Goal: Information Seeking & Learning: Learn about a topic

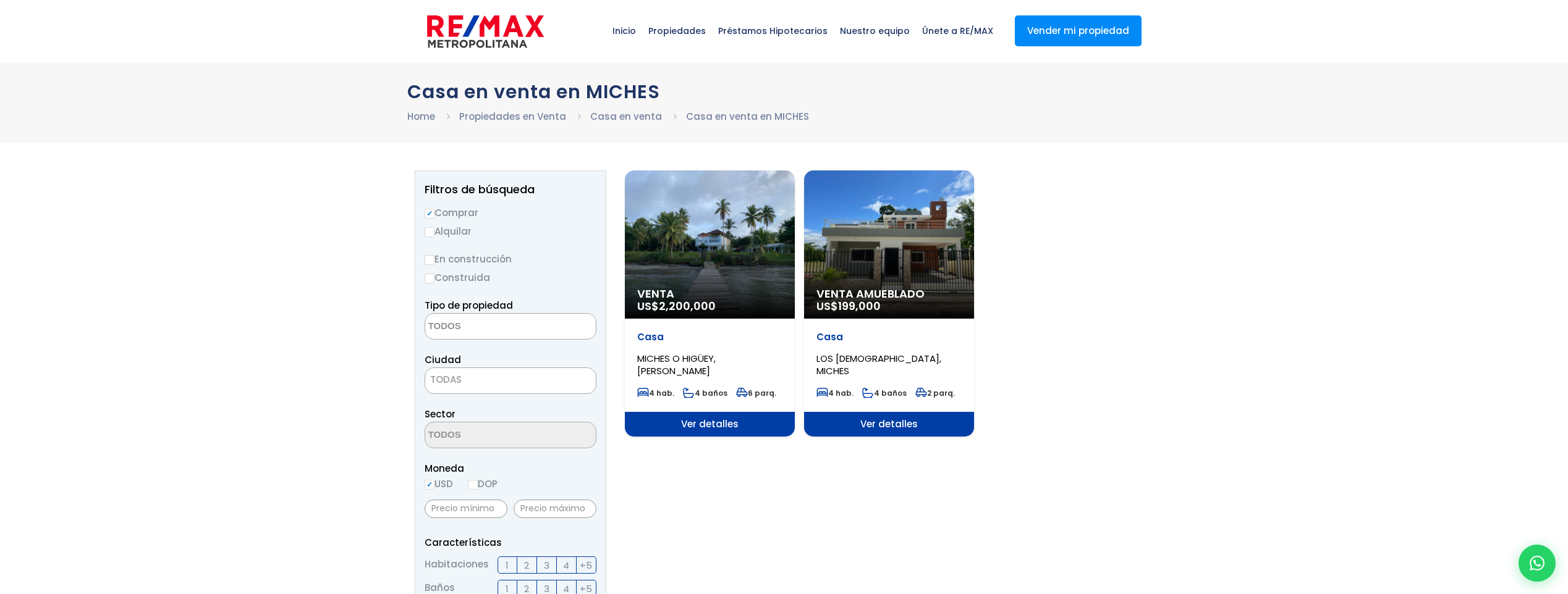
select select
click at [795, 259] on div "Venta Amueblado US$ 199,000" at bounding box center [710, 245] width 170 height 148
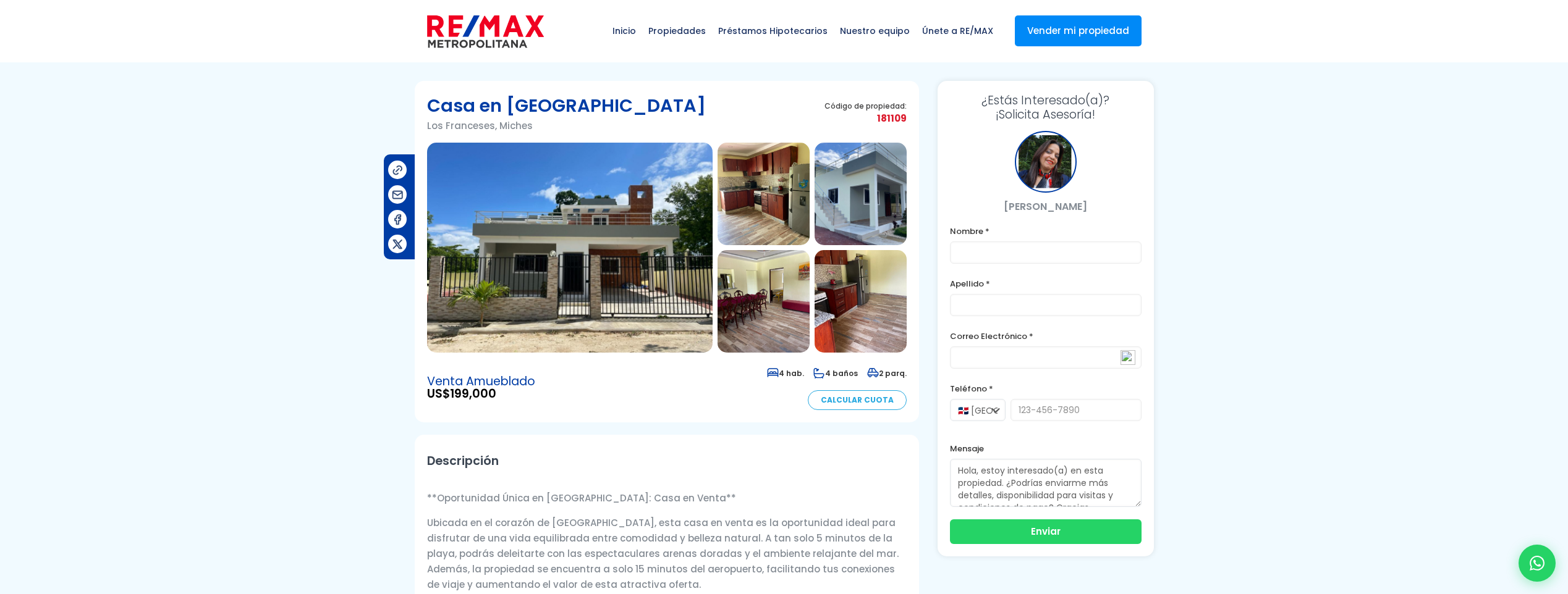
click at [650, 285] on img at bounding box center [569, 248] width 285 height 210
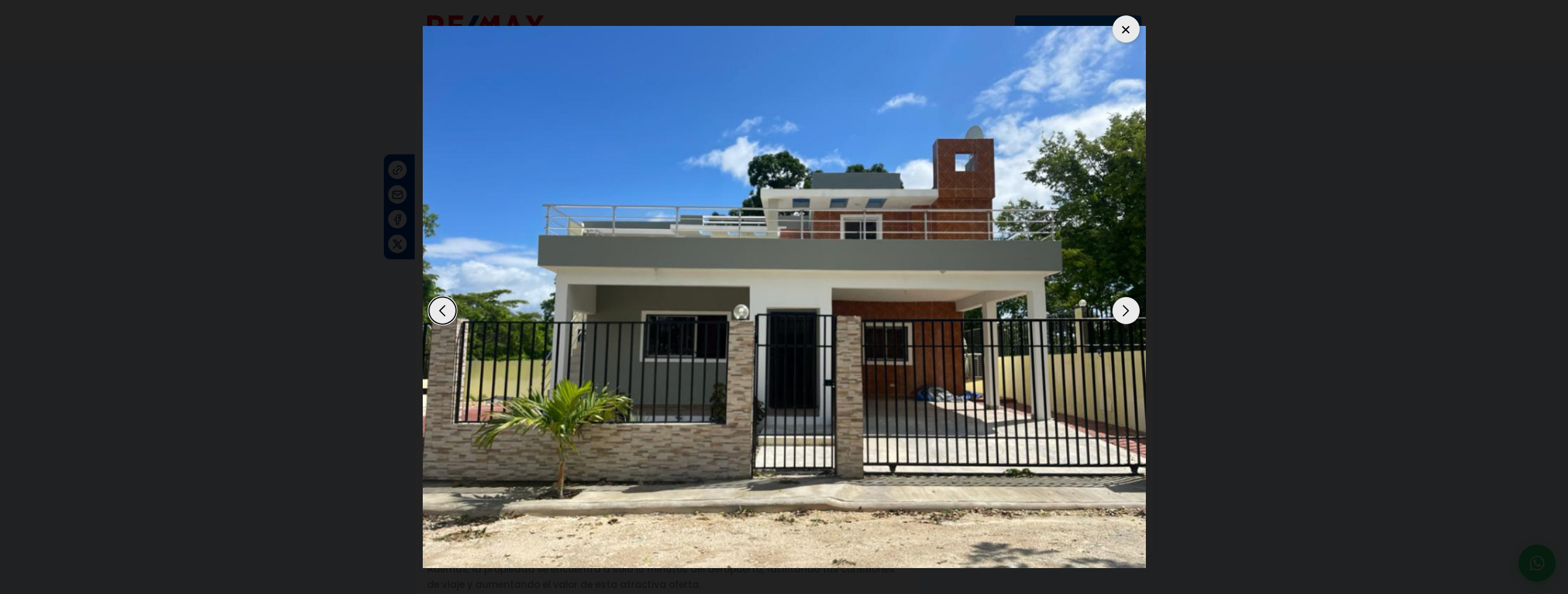
click at [1124, 314] on div "Next slide" at bounding box center [1126, 311] width 27 height 27
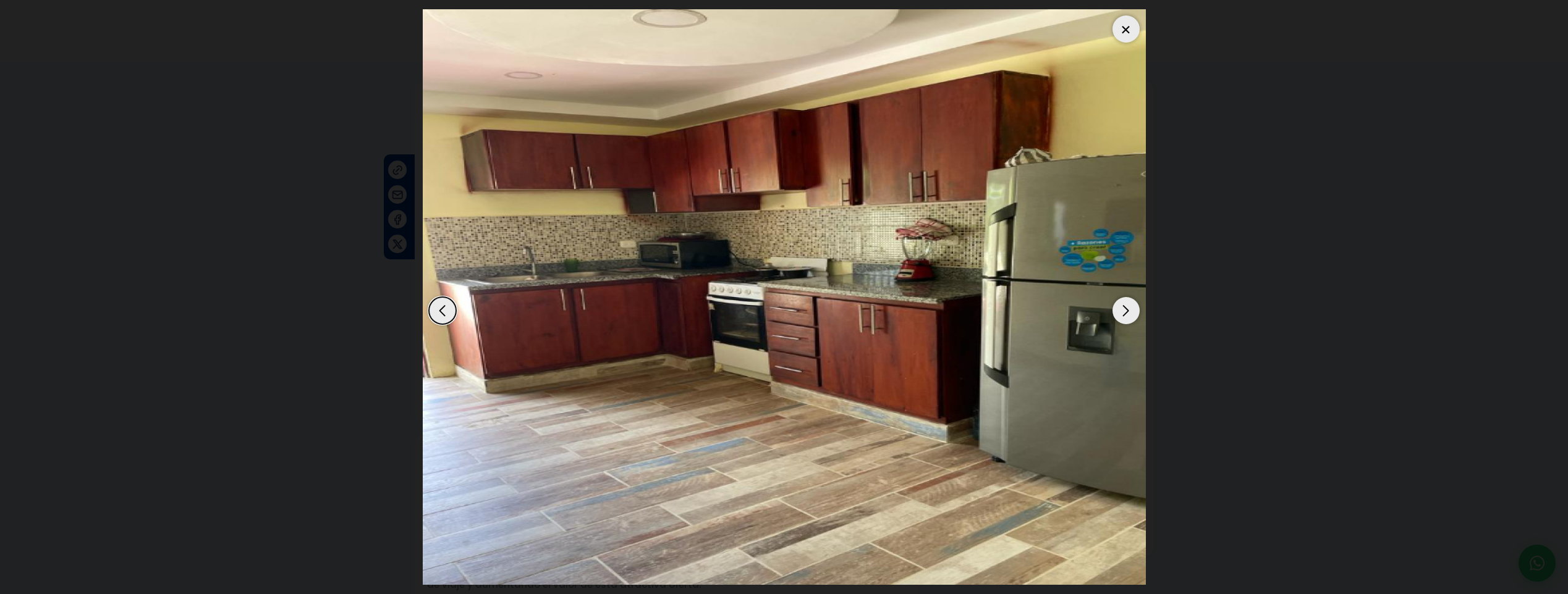
click at [1124, 314] on div "Next slide" at bounding box center [1126, 311] width 27 height 27
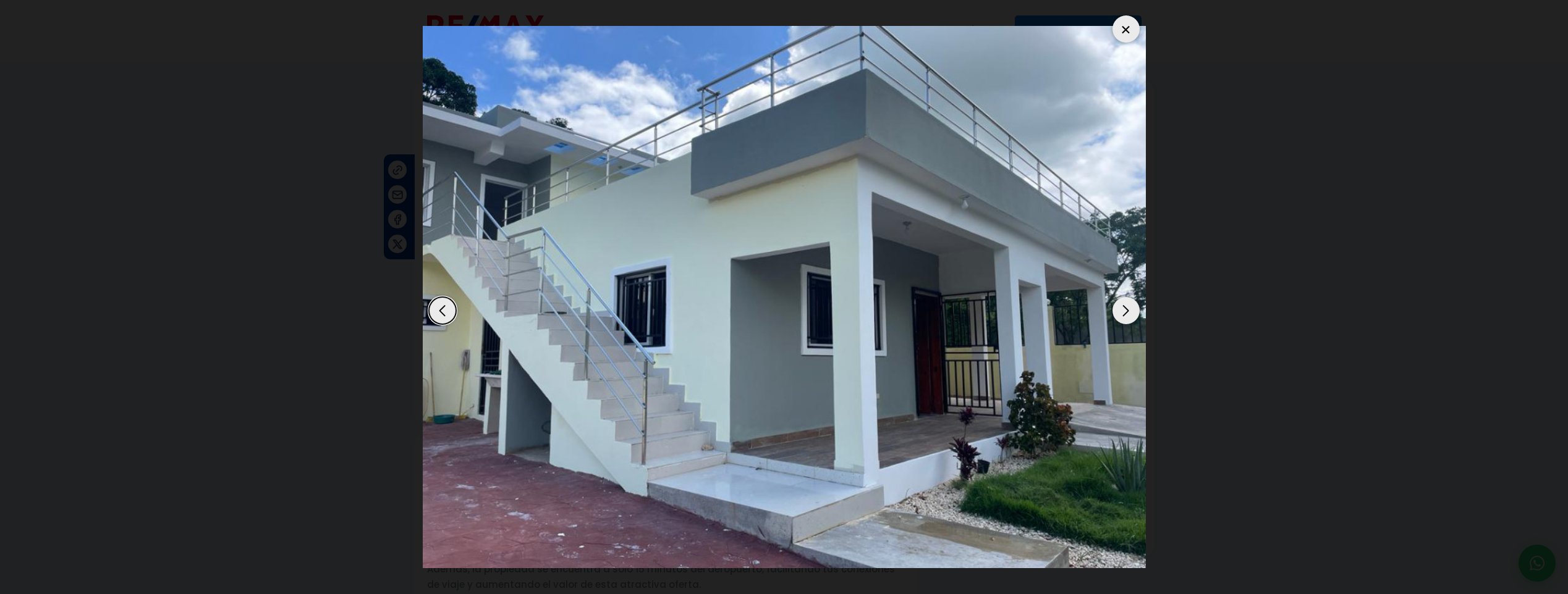
click at [1124, 315] on div "Next slide" at bounding box center [1126, 311] width 27 height 27
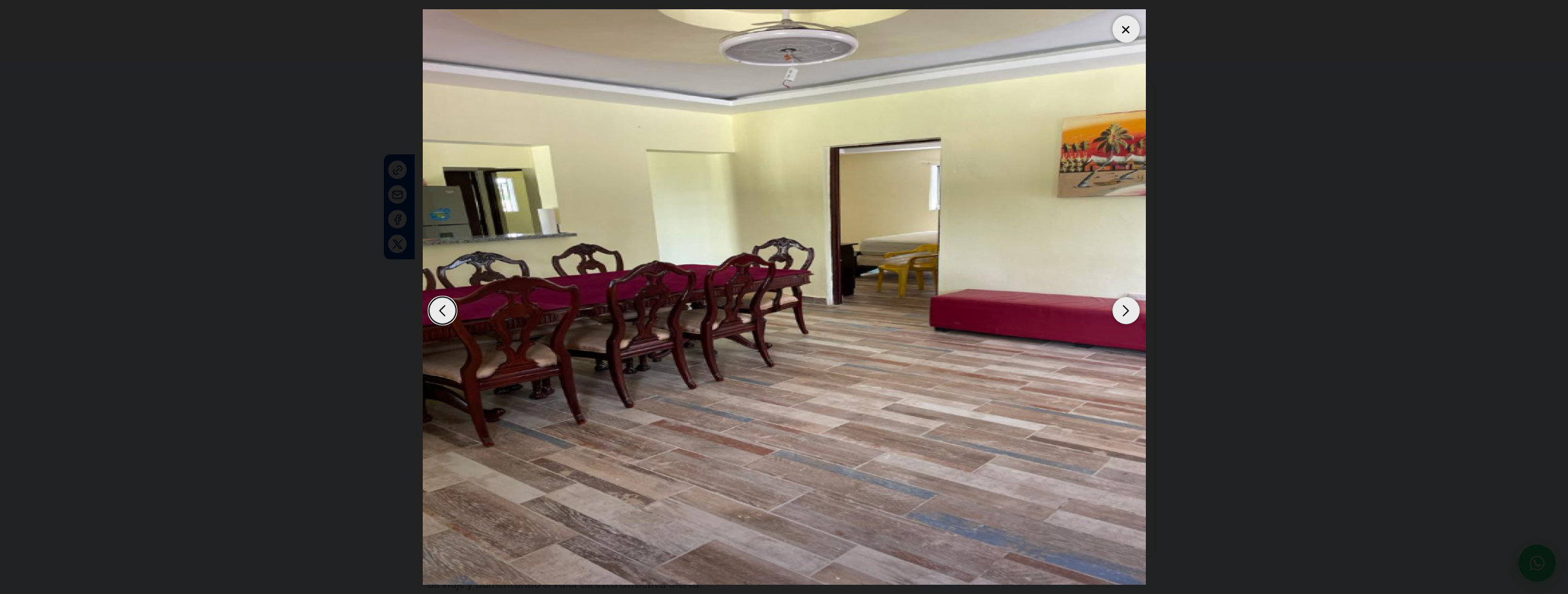
click at [1124, 316] on div "Next slide" at bounding box center [1126, 311] width 27 height 27
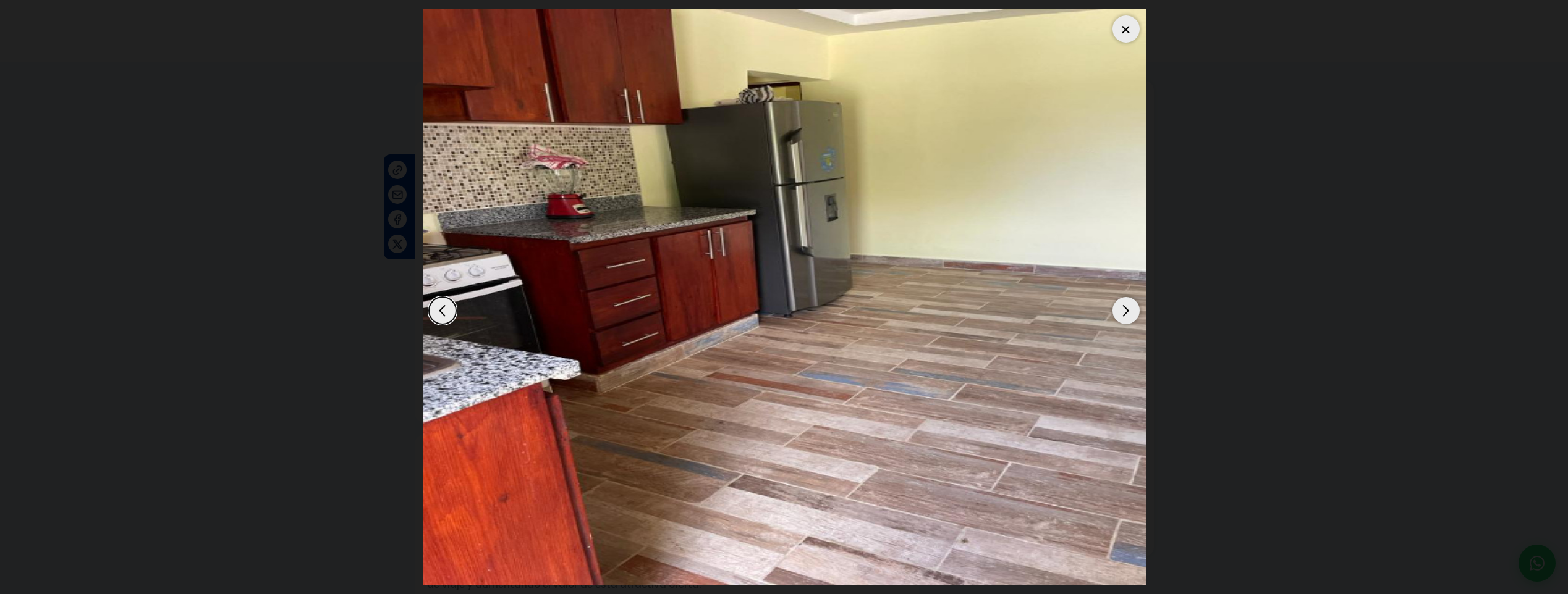
click at [1124, 316] on div "Next slide" at bounding box center [1126, 311] width 27 height 27
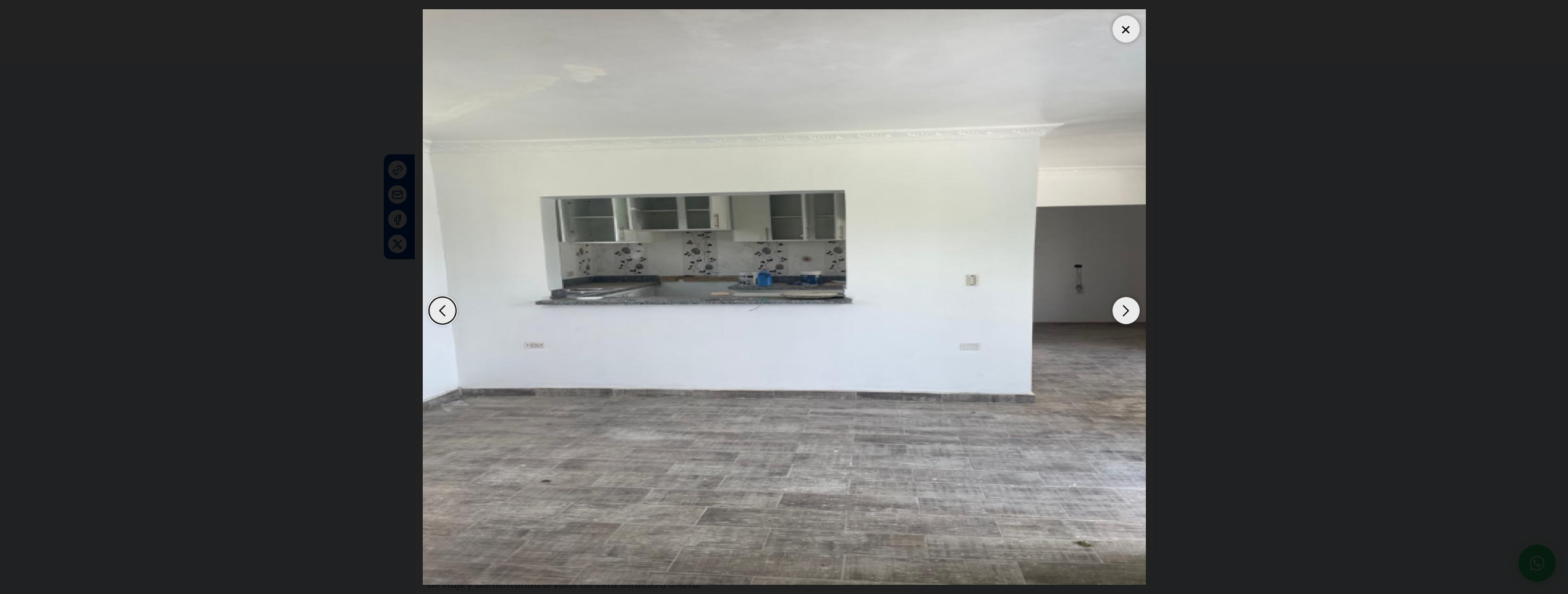
click at [1124, 317] on div "Next slide" at bounding box center [1126, 311] width 27 height 27
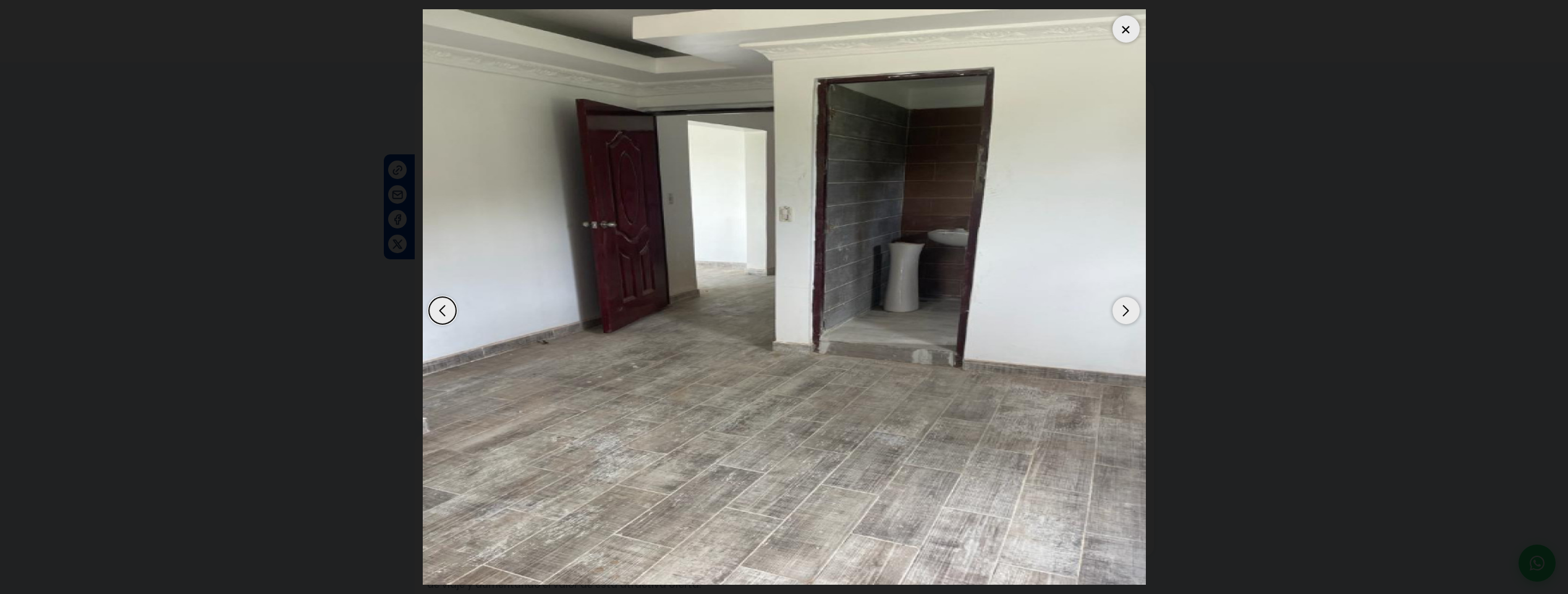
click at [1124, 317] on div "Next slide" at bounding box center [1126, 311] width 27 height 27
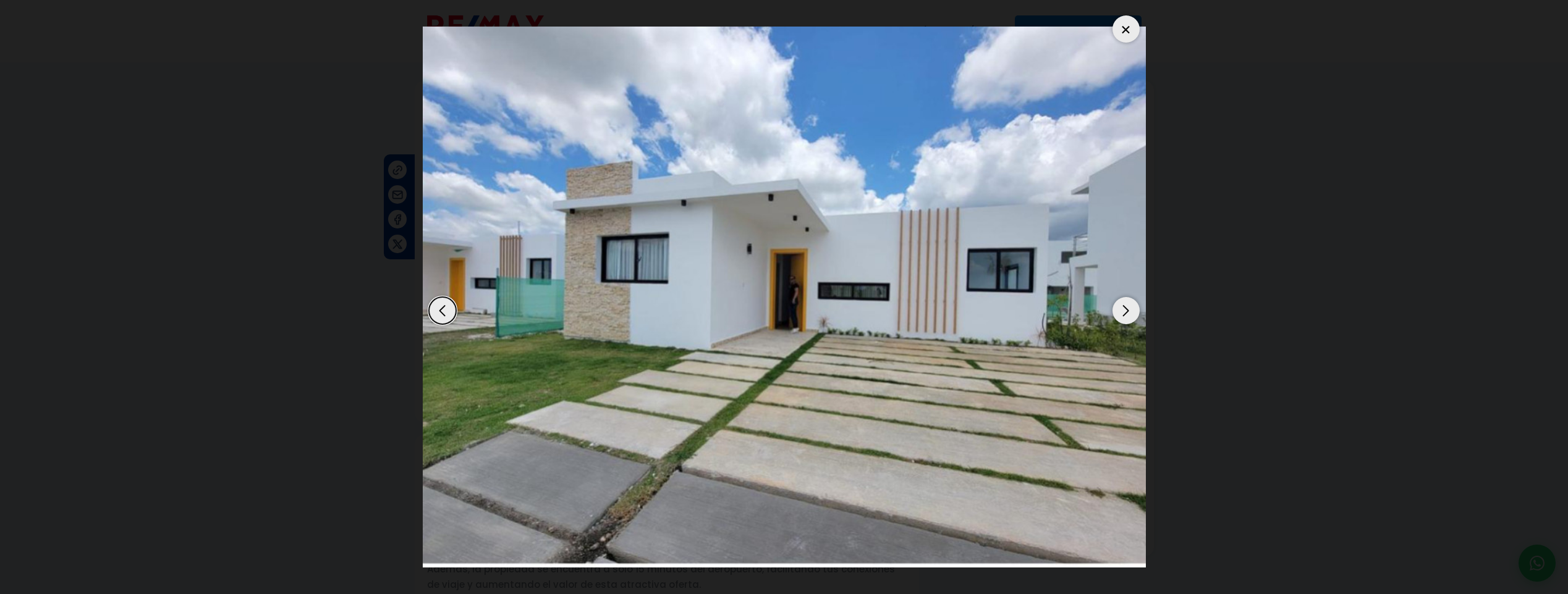
click at [1124, 317] on div "Next slide" at bounding box center [1126, 311] width 27 height 27
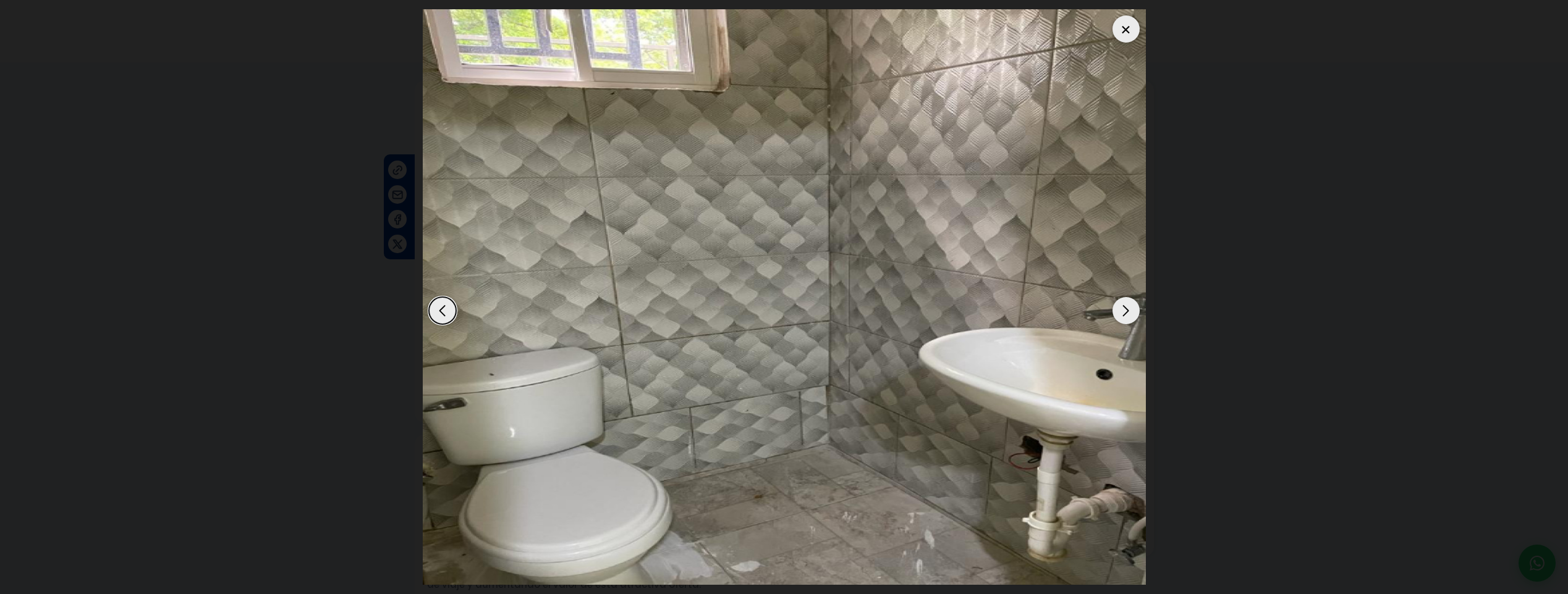
click at [1124, 317] on div "Next slide" at bounding box center [1126, 311] width 27 height 27
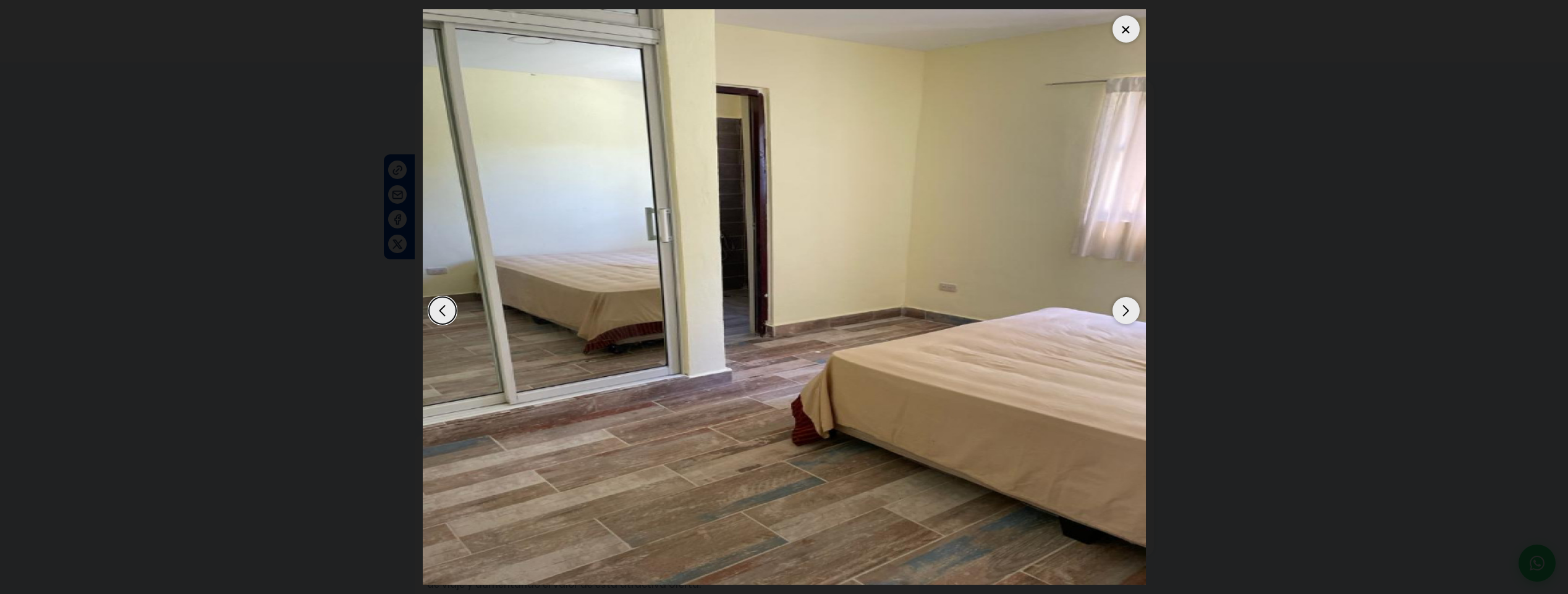
click at [1124, 317] on div "Next slide" at bounding box center [1126, 311] width 27 height 27
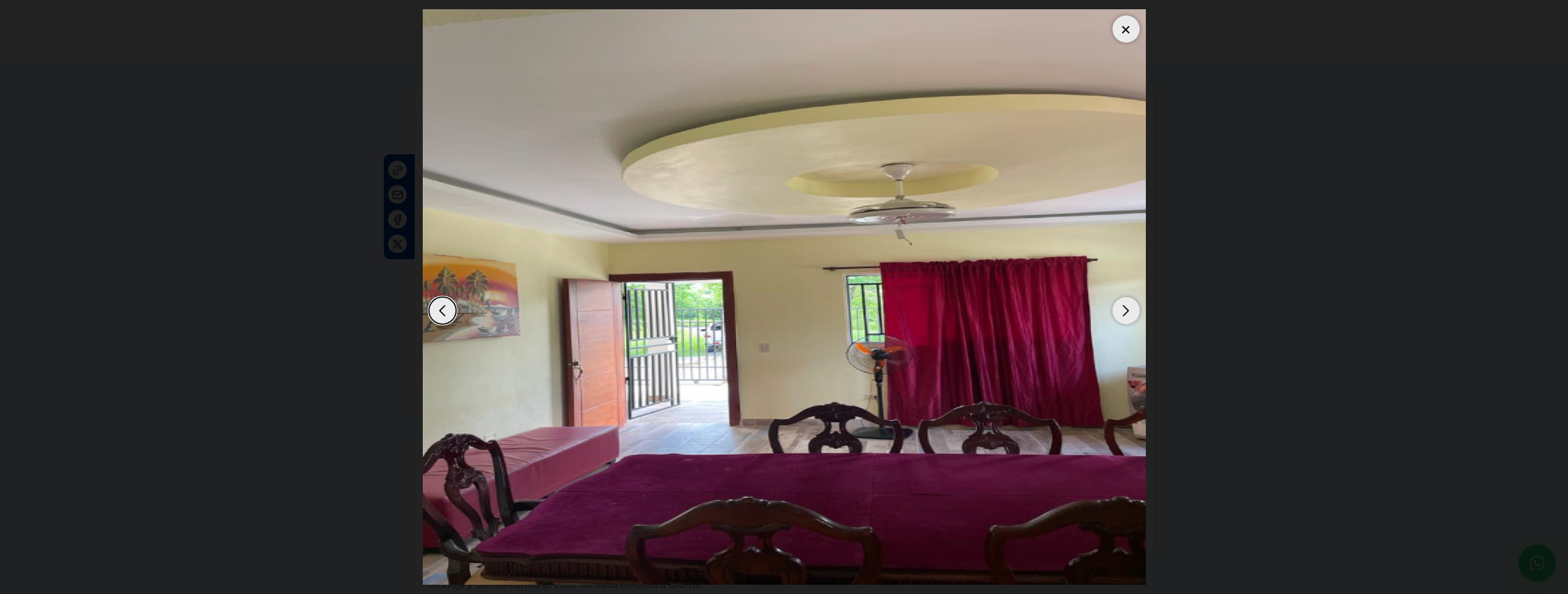
click at [1124, 317] on div "Next slide" at bounding box center [1126, 311] width 27 height 27
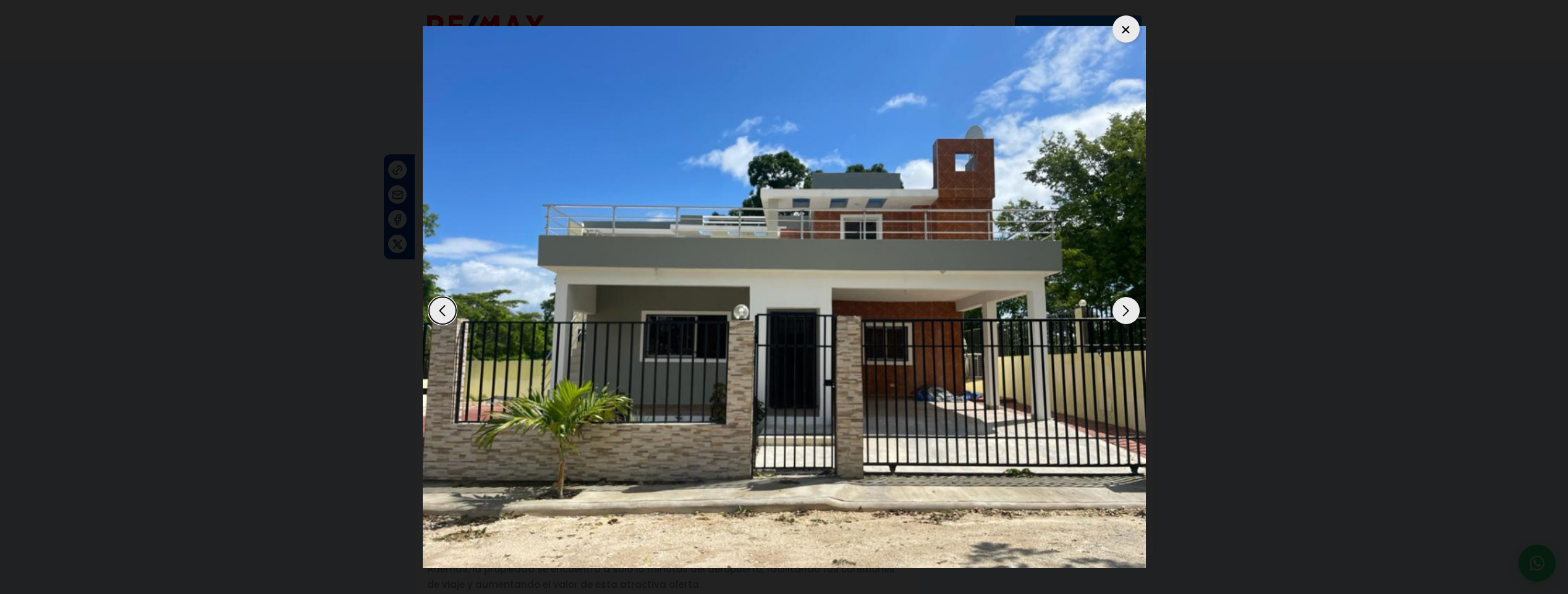
click at [1124, 317] on div "Next slide" at bounding box center [1126, 311] width 27 height 27
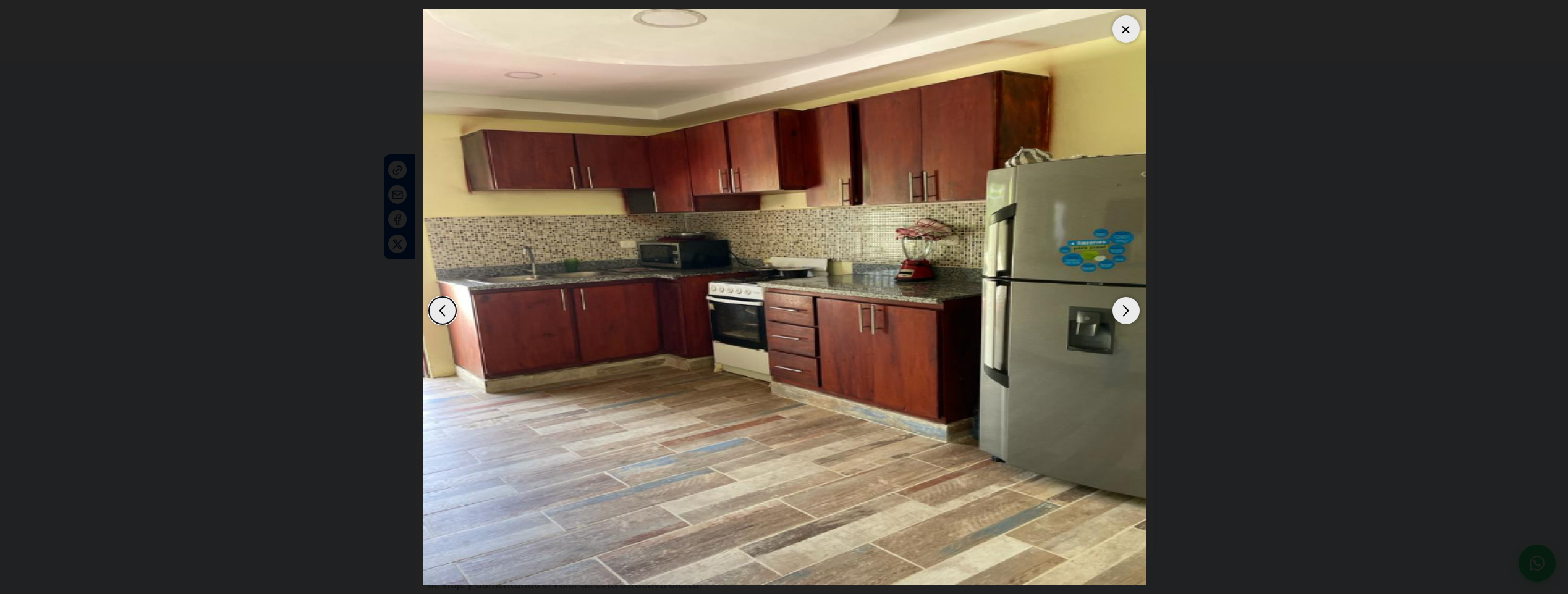
click at [1128, 33] on div at bounding box center [1126, 29] width 27 height 27
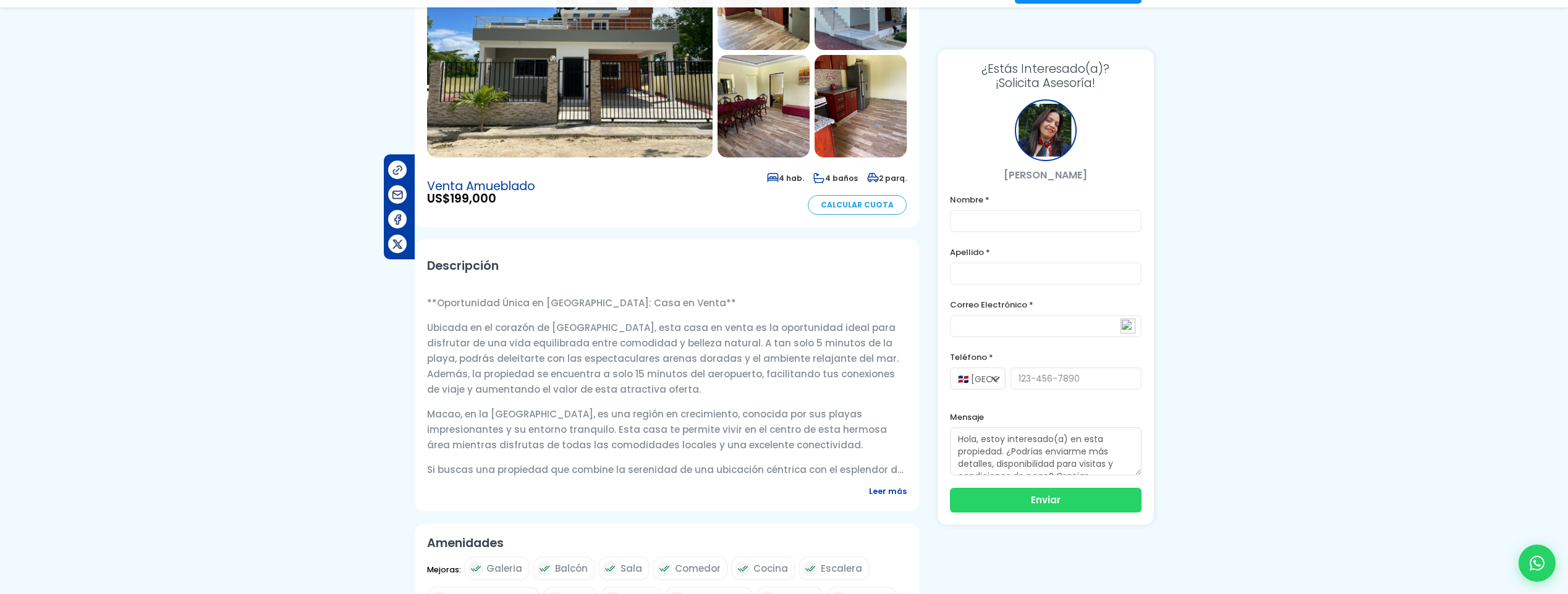
scroll to position [206, 0]
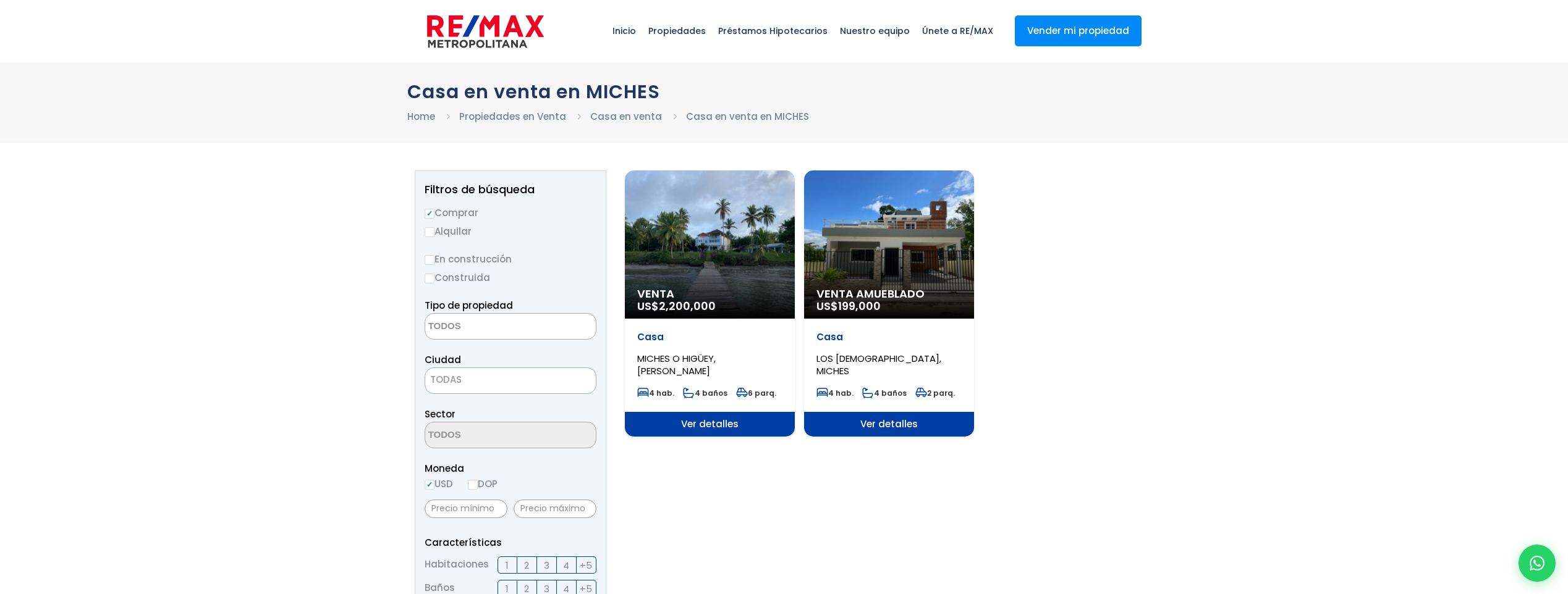
select select
